Goal: Find specific page/section: Find specific page/section

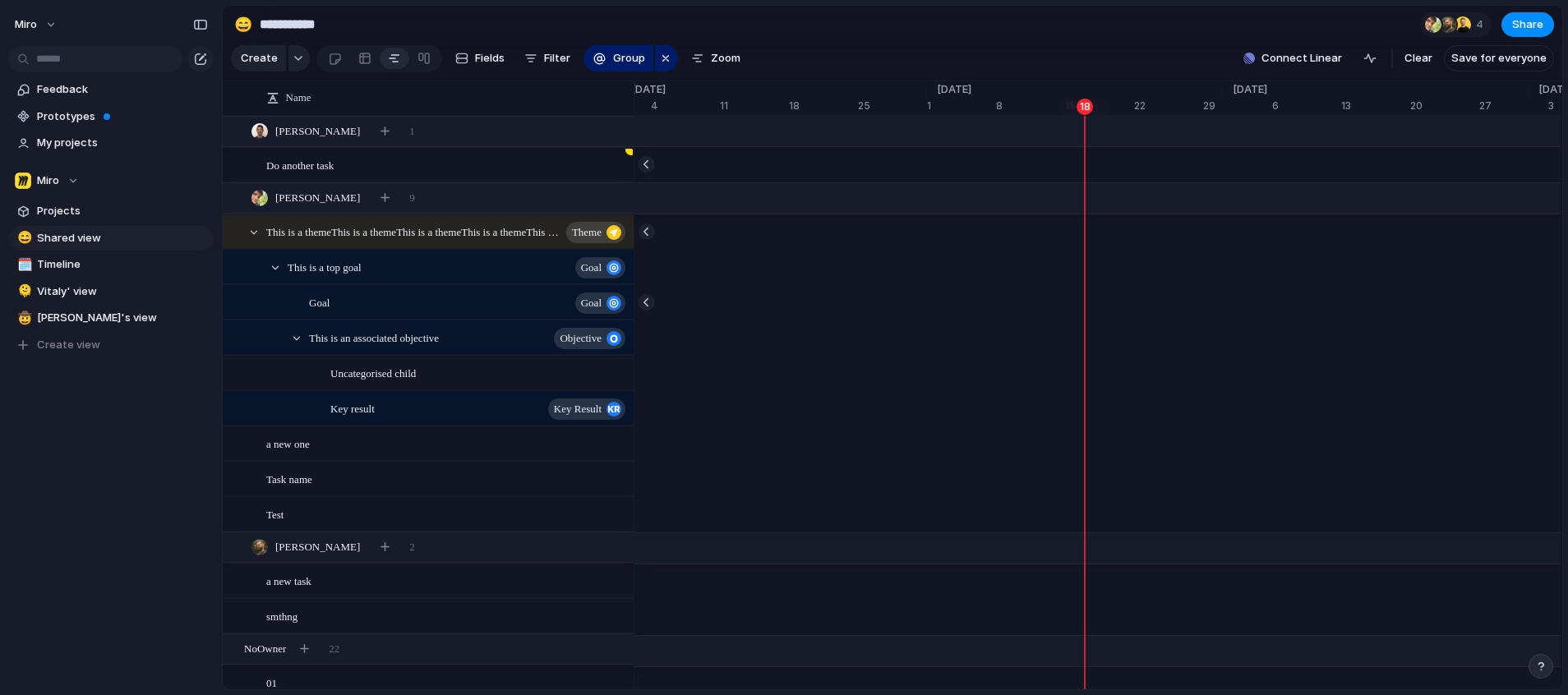
scroll to position [0, 10514]
click at [358, 67] on div at bounding box center [365, 58] width 14 height 26
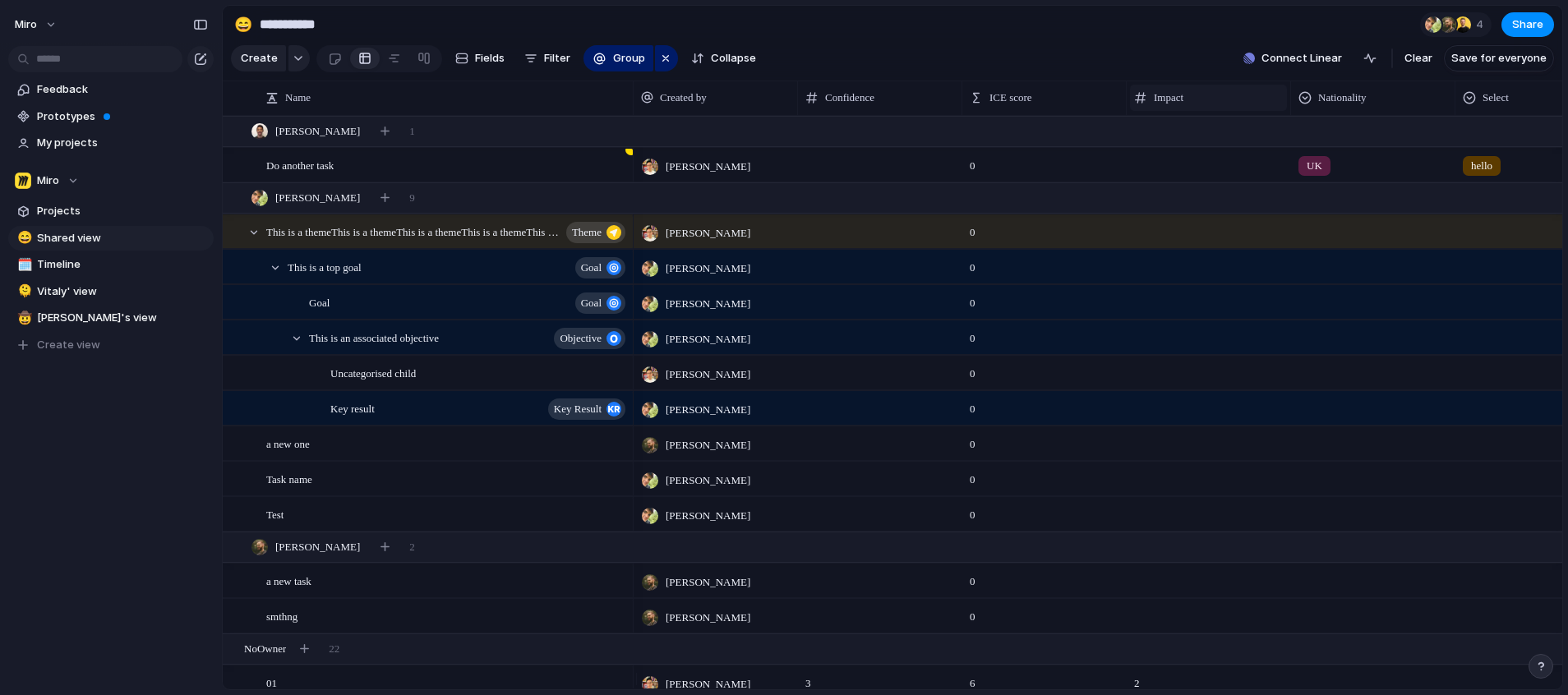
click at [1174, 106] on span "Impact" at bounding box center [1168, 97] width 30 height 16
click at [1188, 58] on div "Modify Hide Sort ascending Sort descending" at bounding box center [784, 347] width 1568 height 695
click at [1499, 106] on span "Select" at bounding box center [1495, 97] width 26 height 16
click at [1487, 142] on span "Modify" at bounding box center [1484, 146] width 36 height 16
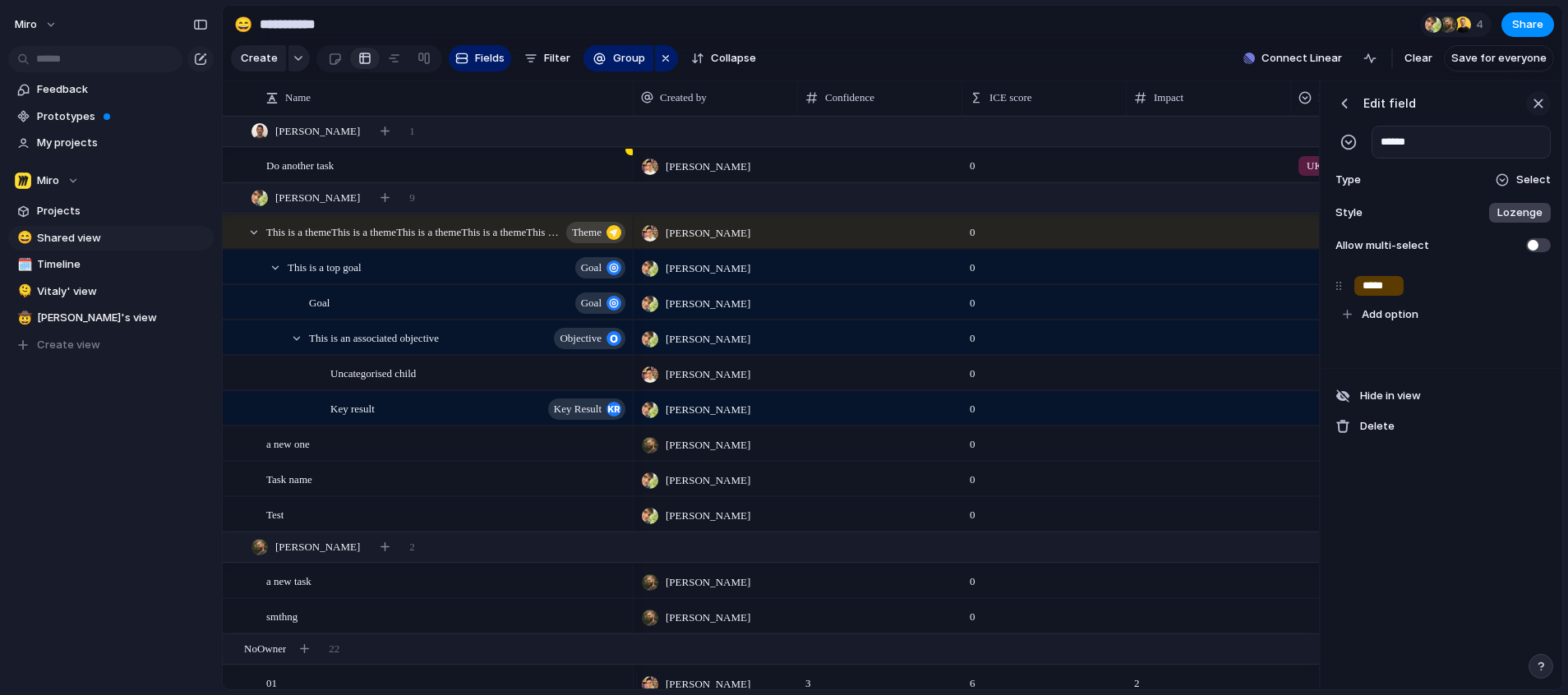
click at [1547, 113] on div "button" at bounding box center [1538, 103] width 18 height 18
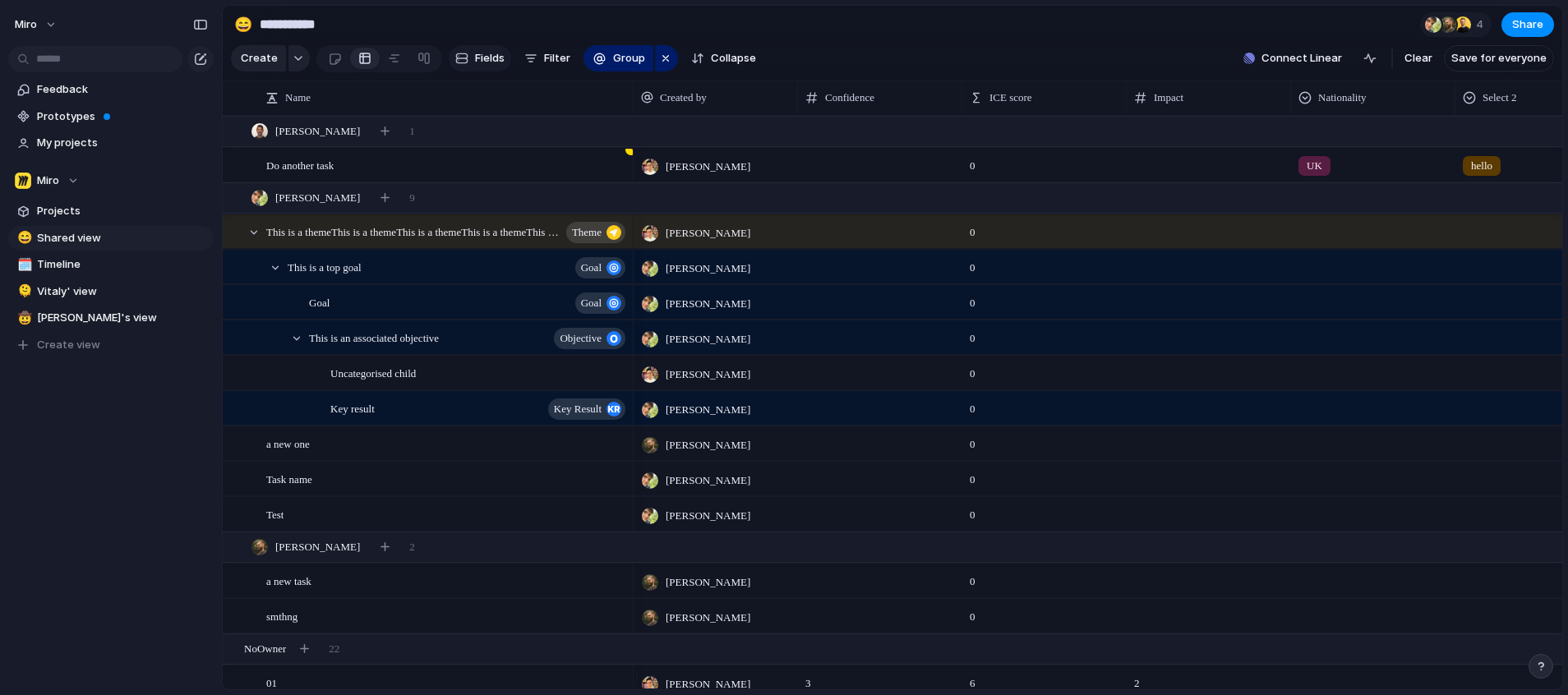
click at [475, 65] on span "Fields" at bounding box center [490, 58] width 30 height 16
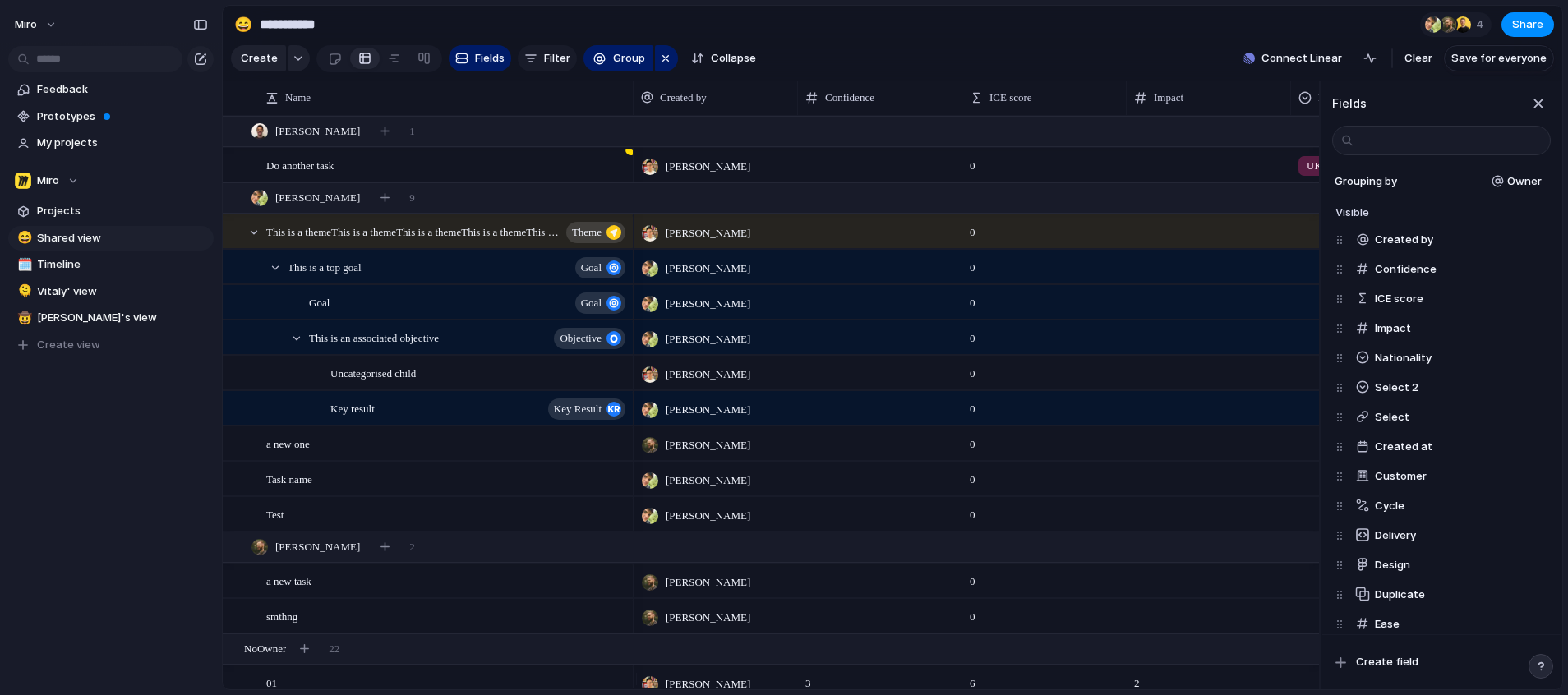
click at [538, 57] on button "Filter" at bounding box center [547, 58] width 59 height 26
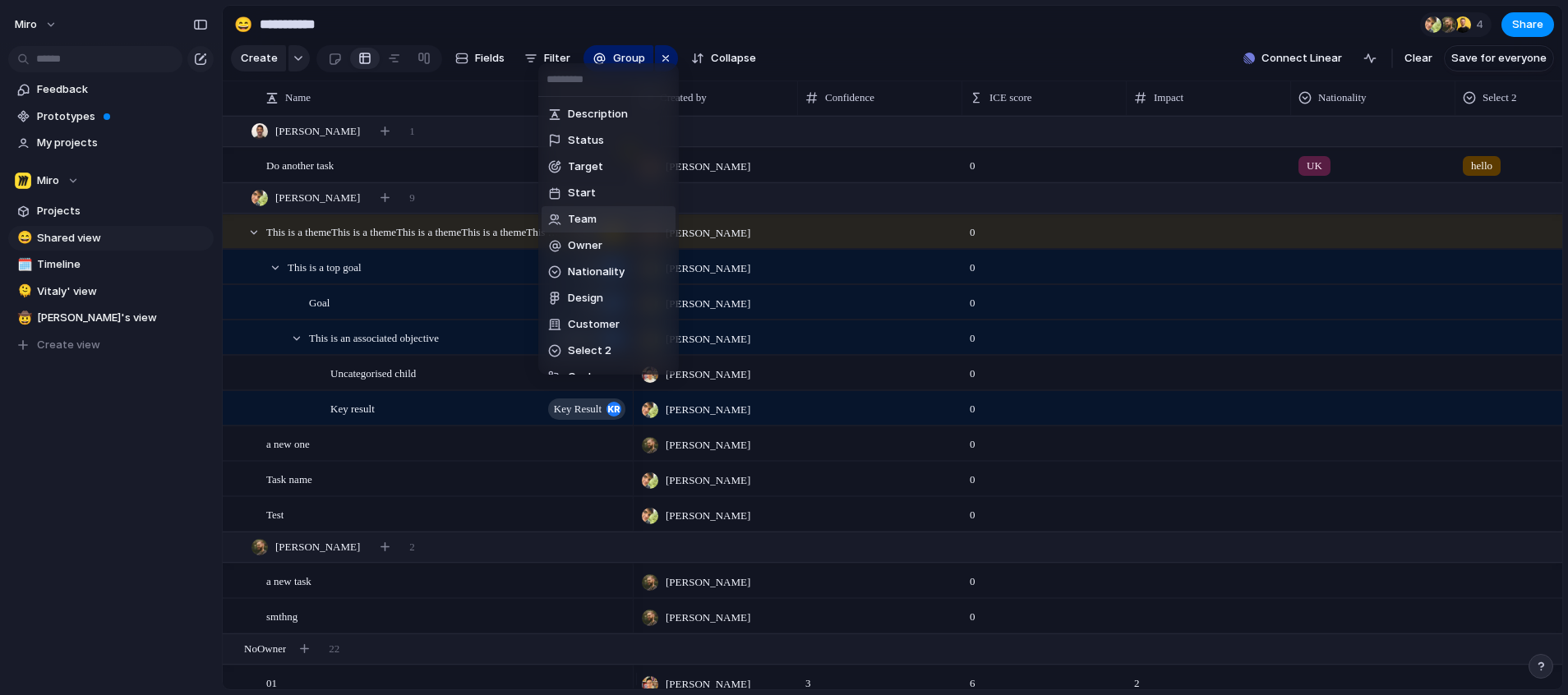
scroll to position [151, 0]
click at [551, 36] on div "Description Status Target Start Team Owner Nationality Design Customer Select 2…" at bounding box center [784, 347] width 1568 height 695
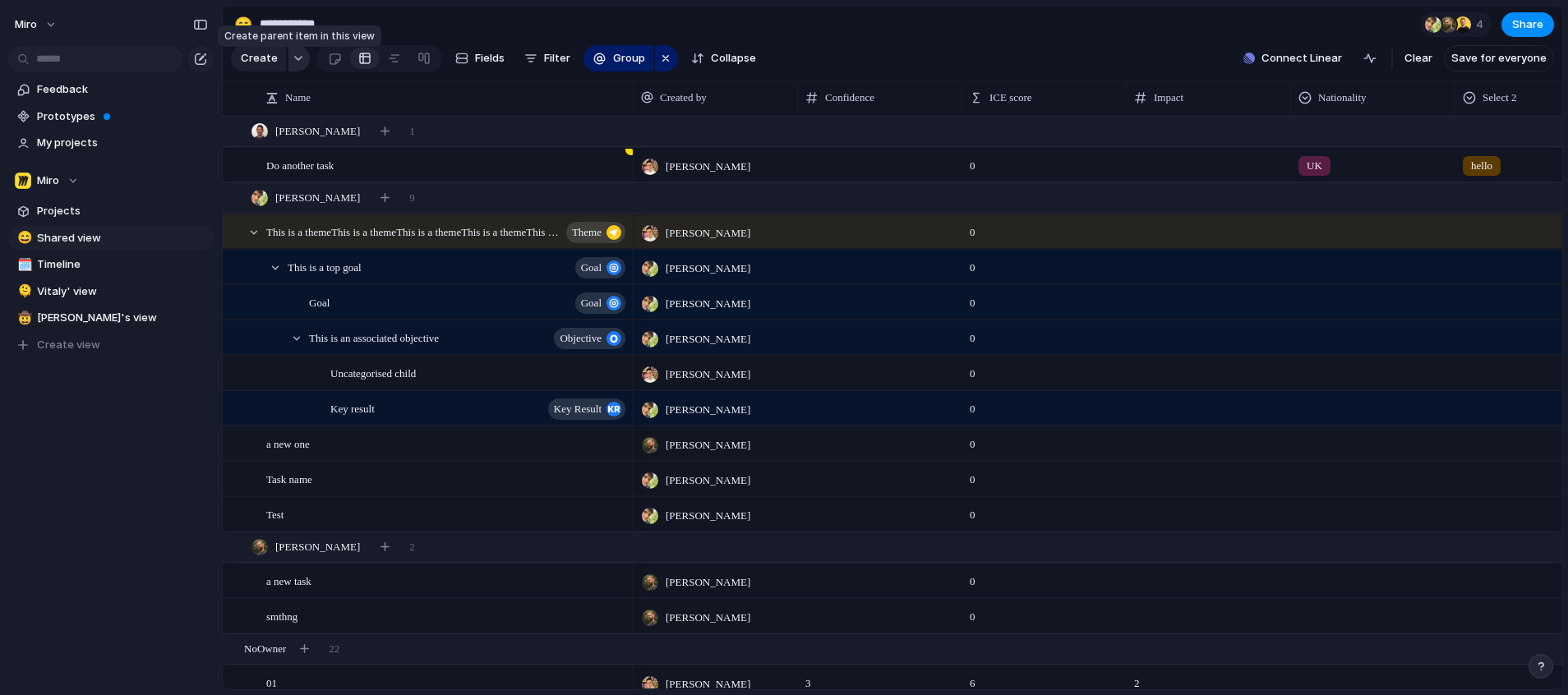
click at [292, 61] on div "button" at bounding box center [298, 58] width 12 height 7
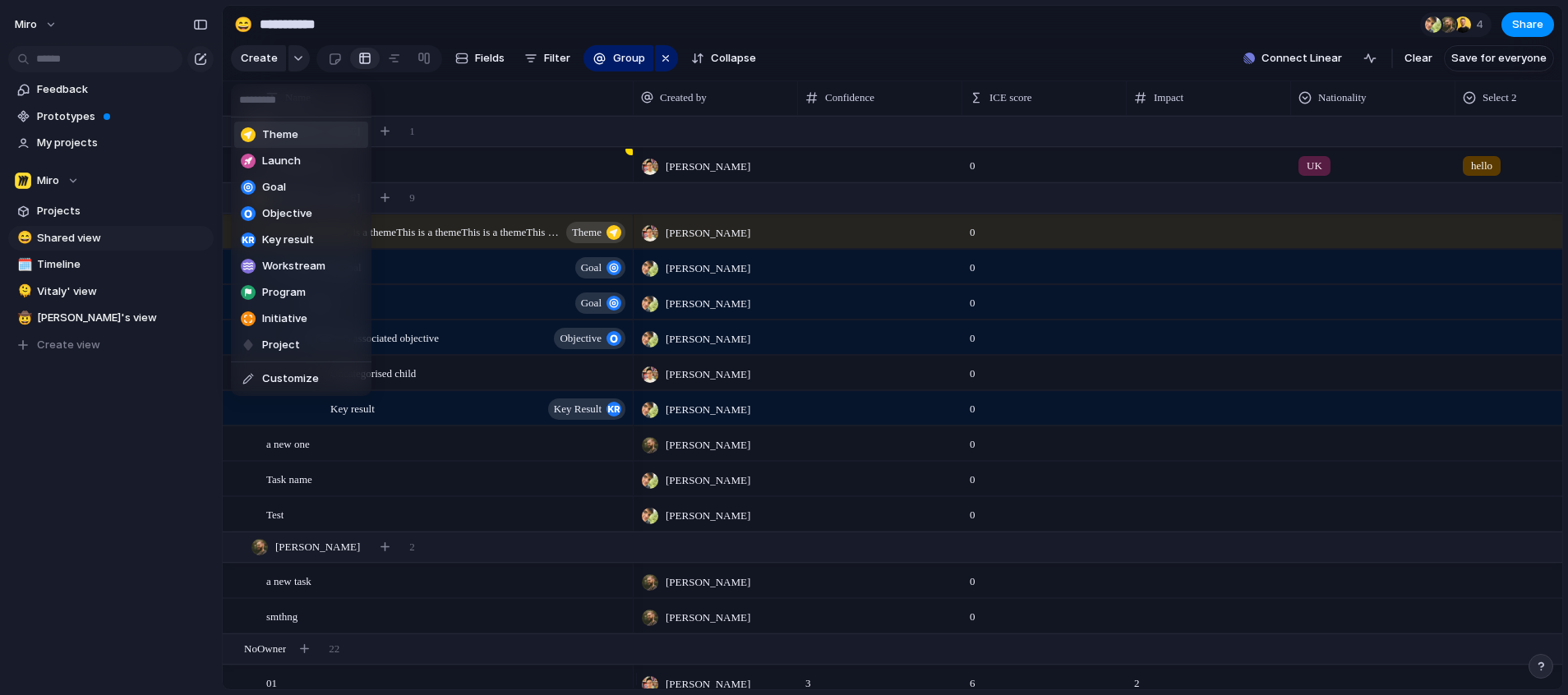
click at [386, 21] on div "Theme Launch Goal Objective Key result Workstream Program Initiative Project Cu…" at bounding box center [784, 347] width 1568 height 695
